Goal: Navigation & Orientation: Find specific page/section

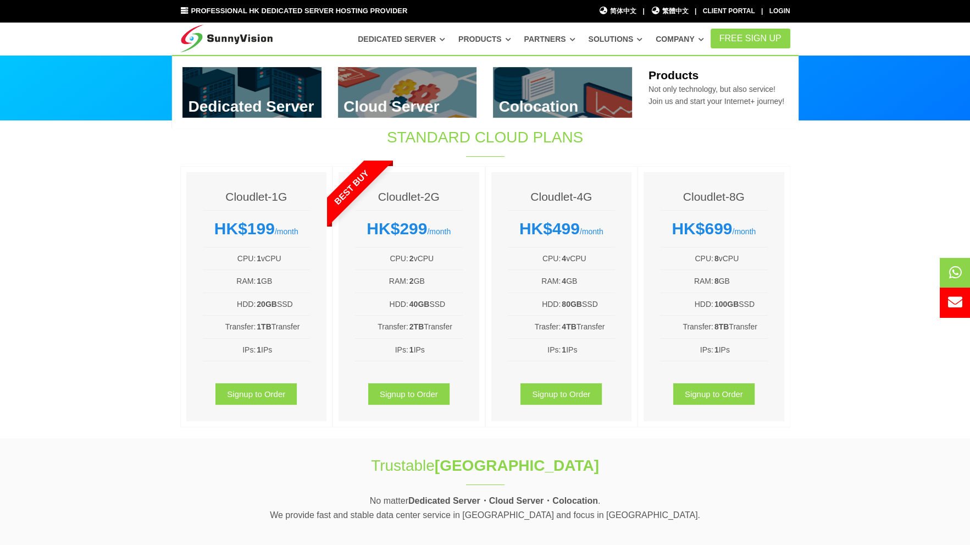
click at [541, 87] on link at bounding box center [562, 92] width 139 height 51
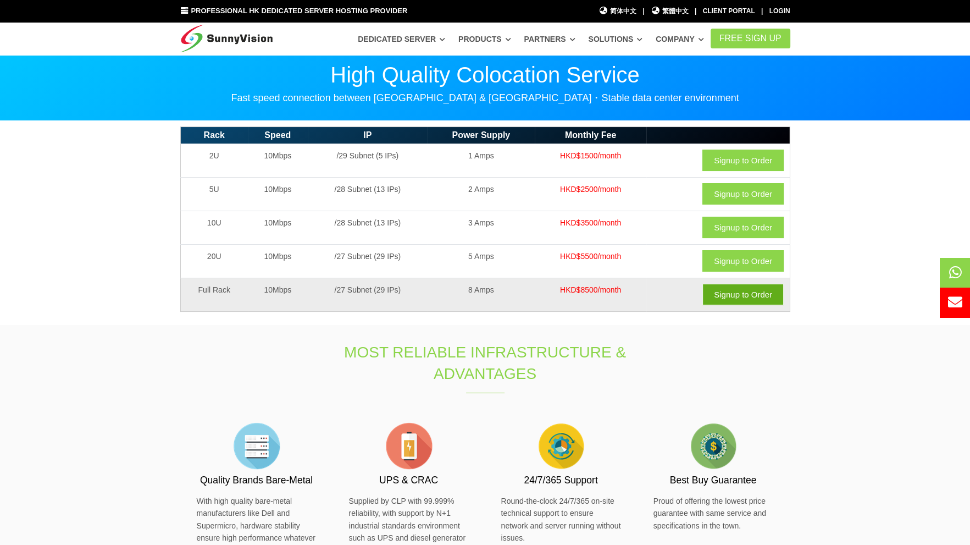
click at [747, 298] on link "Signup to Order" at bounding box center [742, 294] width 81 height 21
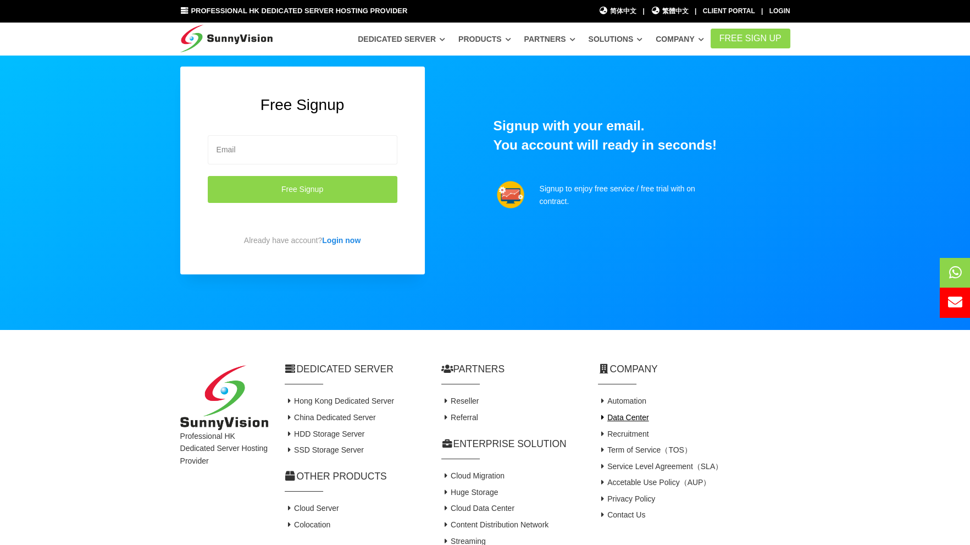
click at [624, 420] on link "Data Center" at bounding box center [623, 417] width 51 height 9
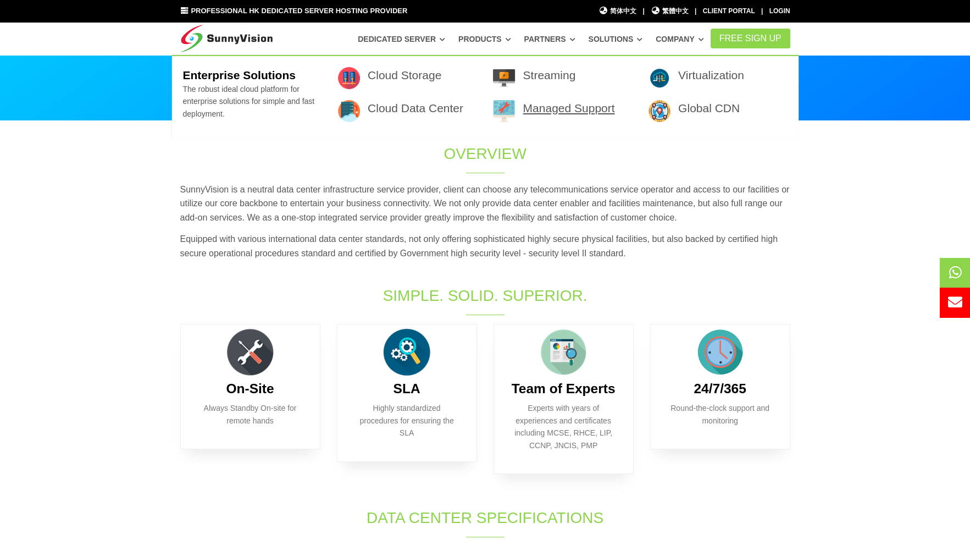
click at [571, 106] on link "Managed Support" at bounding box center [569, 108] width 92 height 13
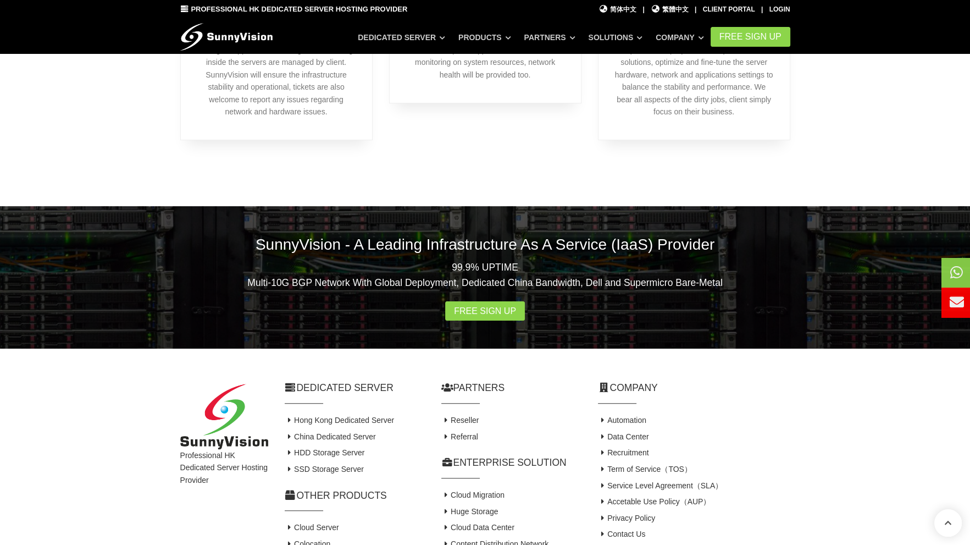
scroll to position [374, 0]
